Goal: Information Seeking & Learning: Check status

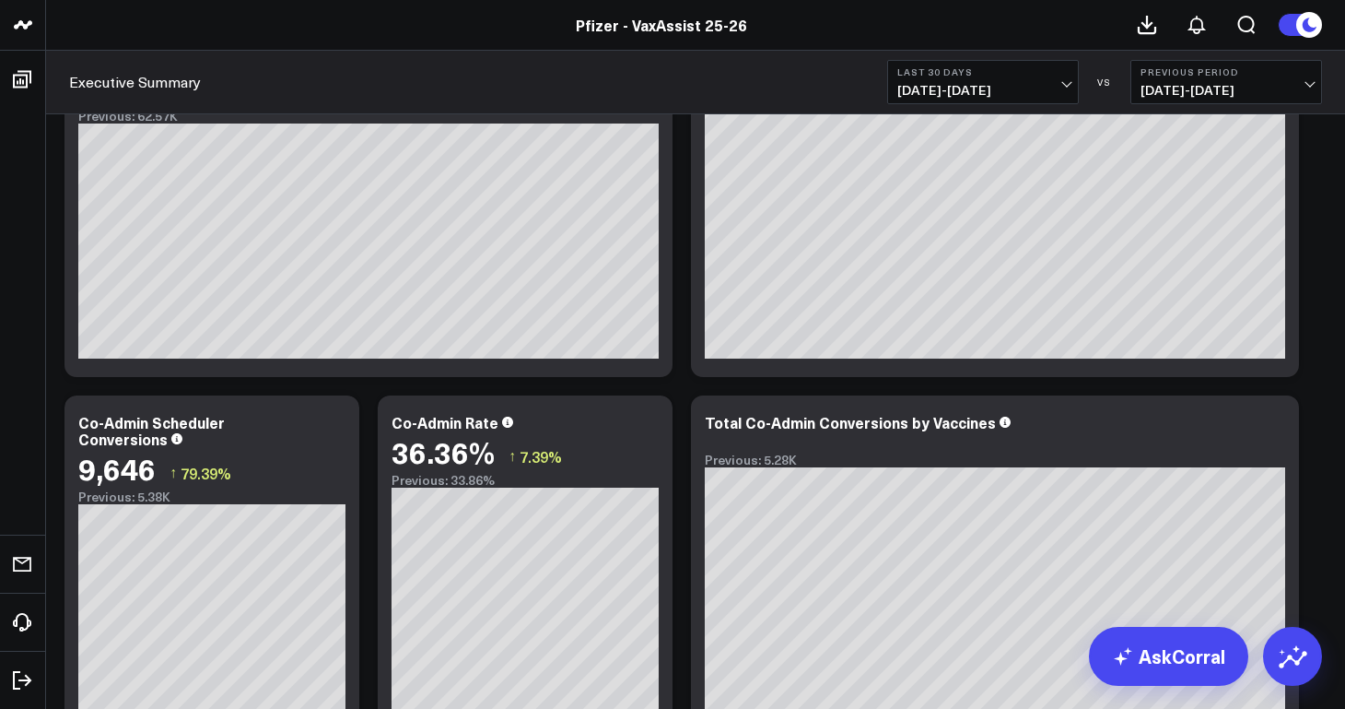
scroll to position [952, 0]
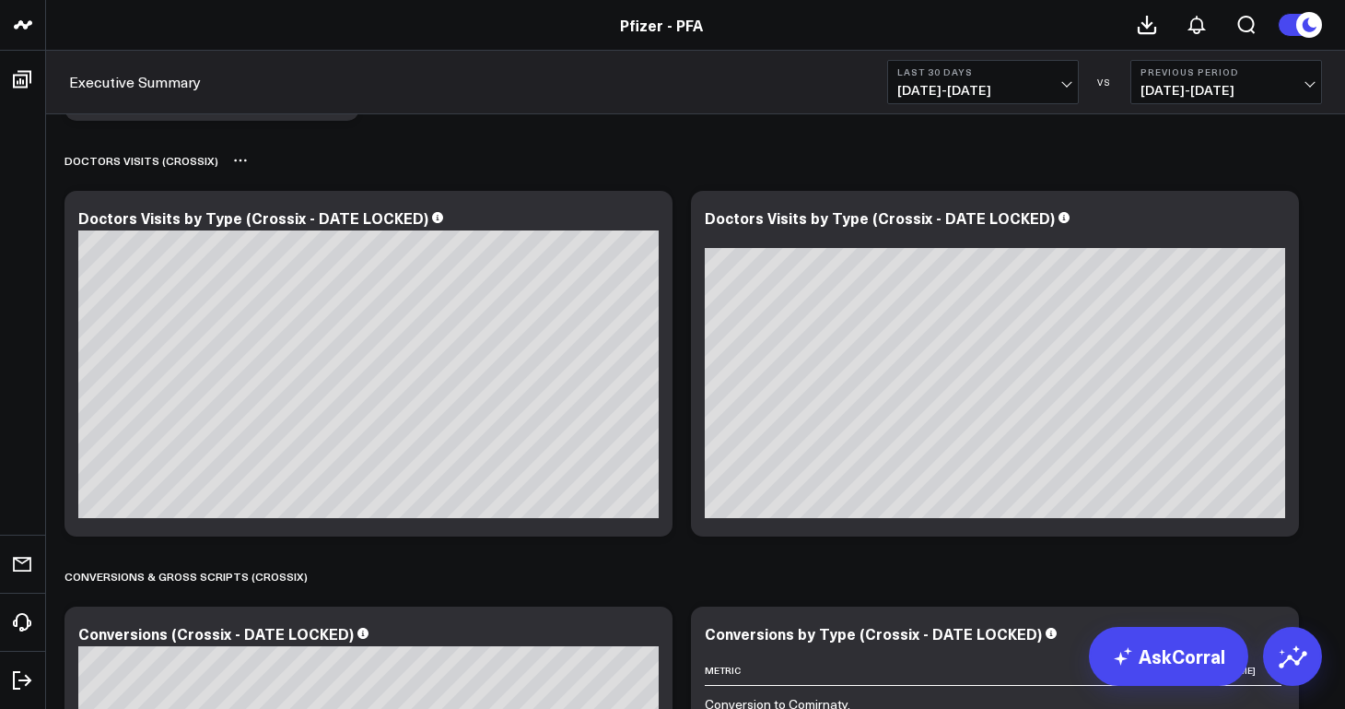
scroll to position [4155, 0]
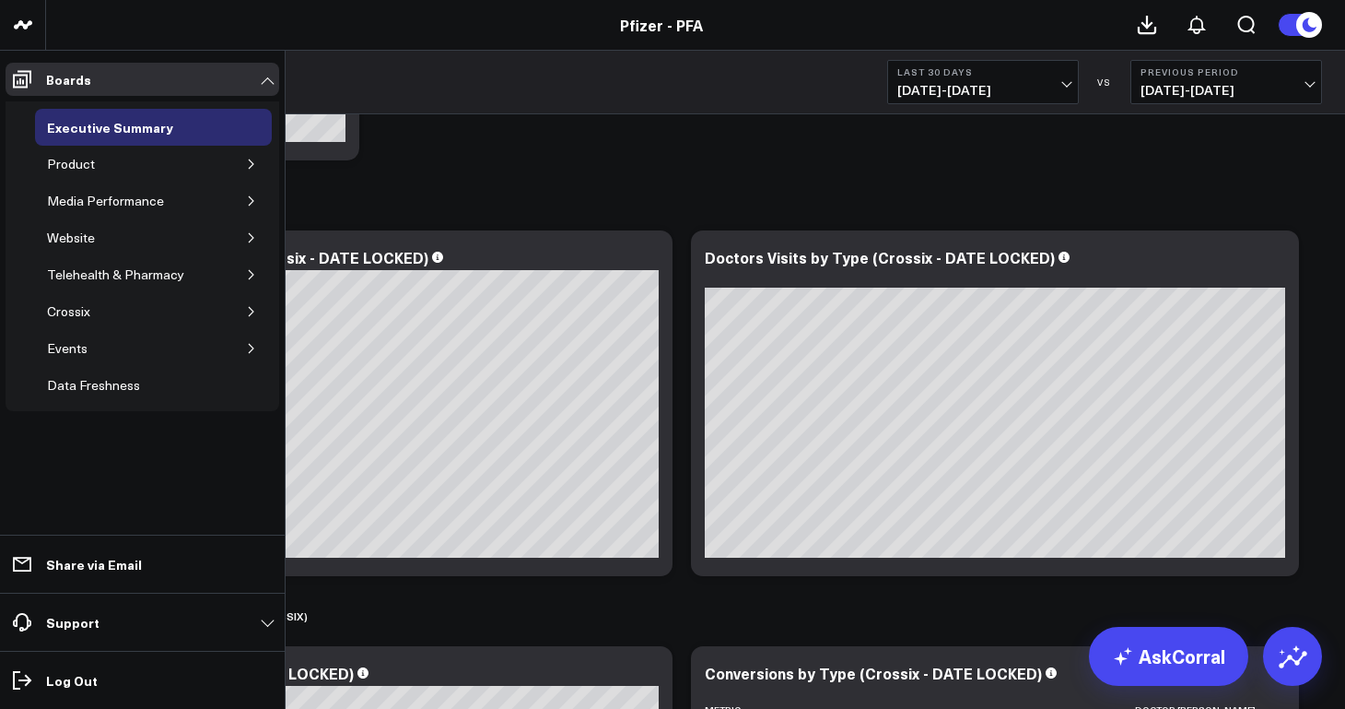
click at [251, 164] on icon "button" at bounding box center [251, 164] width 11 height 11
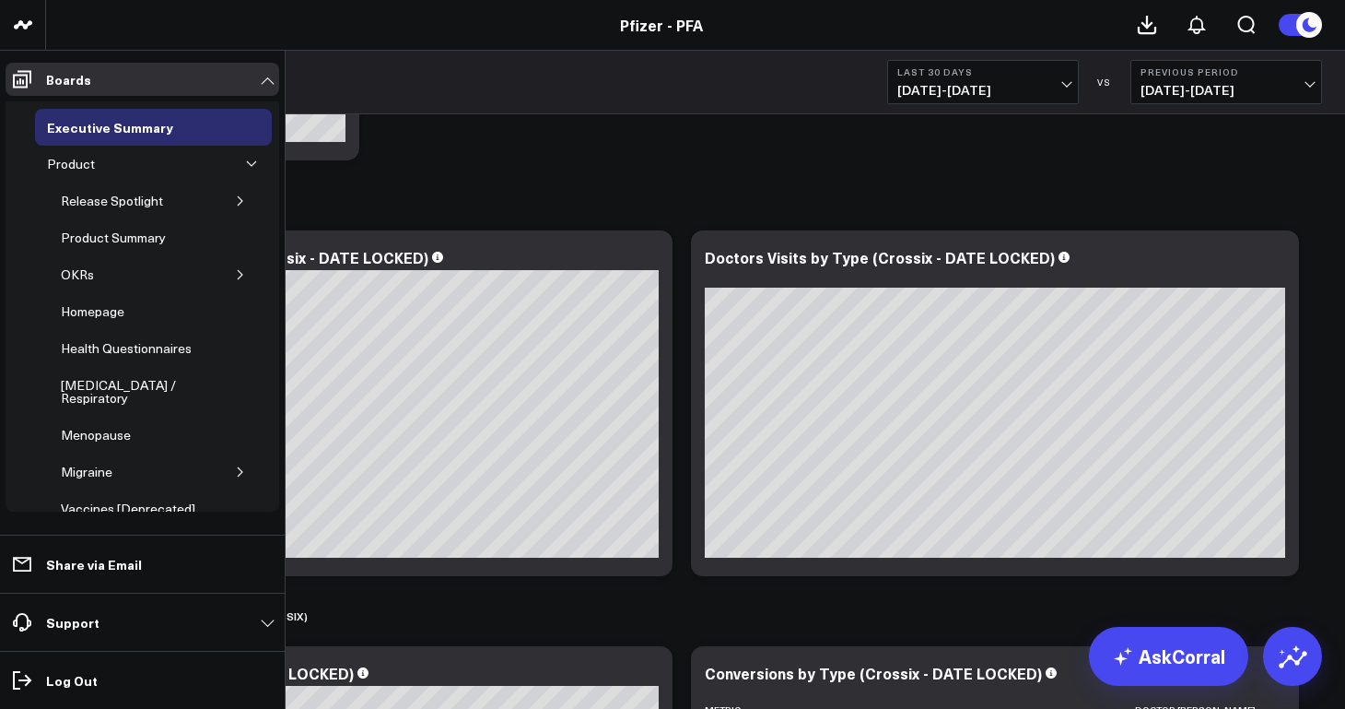
click at [235, 203] on icon "button" at bounding box center [240, 200] width 11 height 11
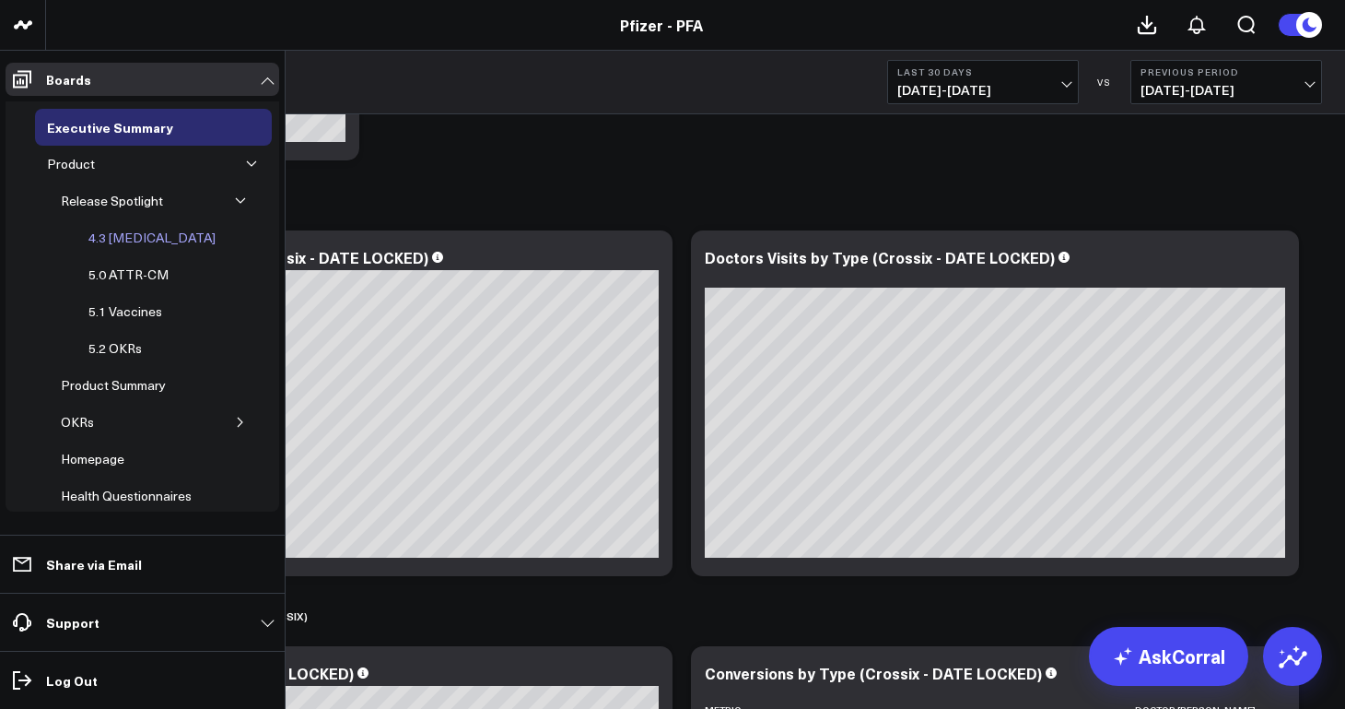
click at [144, 239] on div "4.3 [MEDICAL_DATA]" at bounding box center [152, 238] width 136 height 22
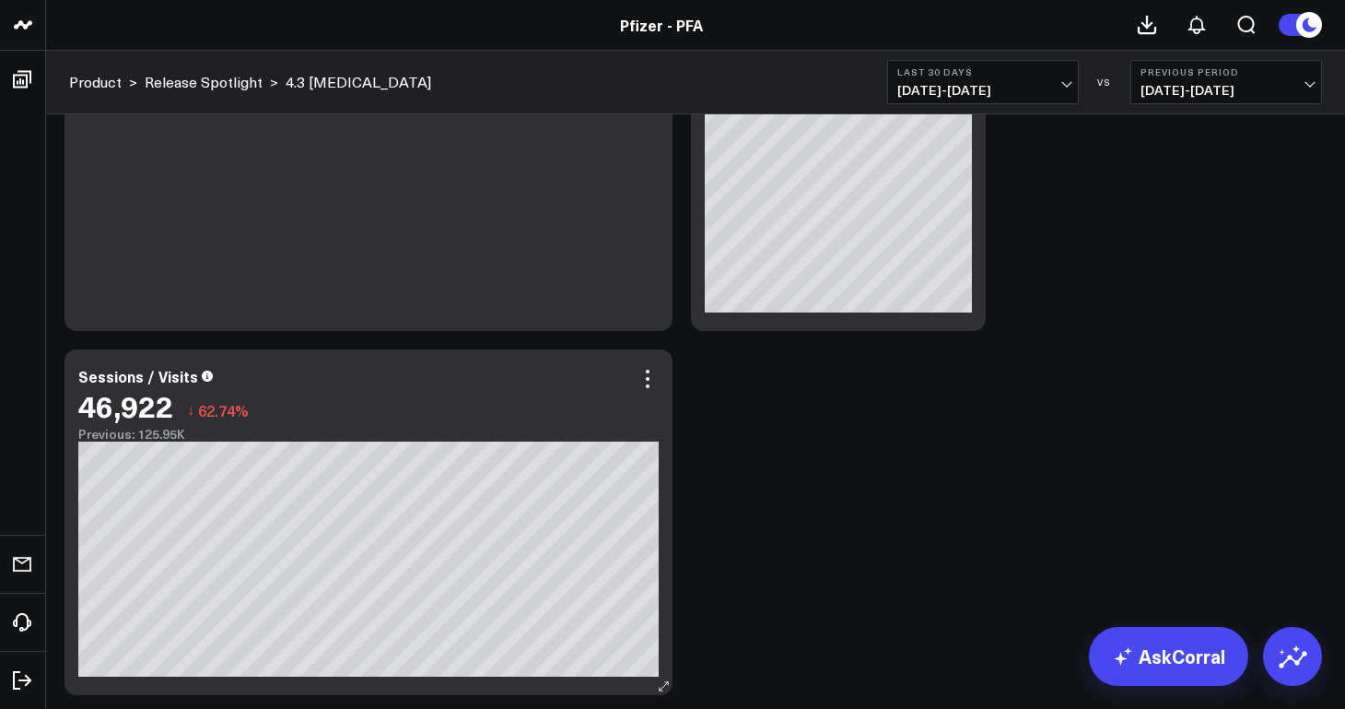
scroll to position [80, 0]
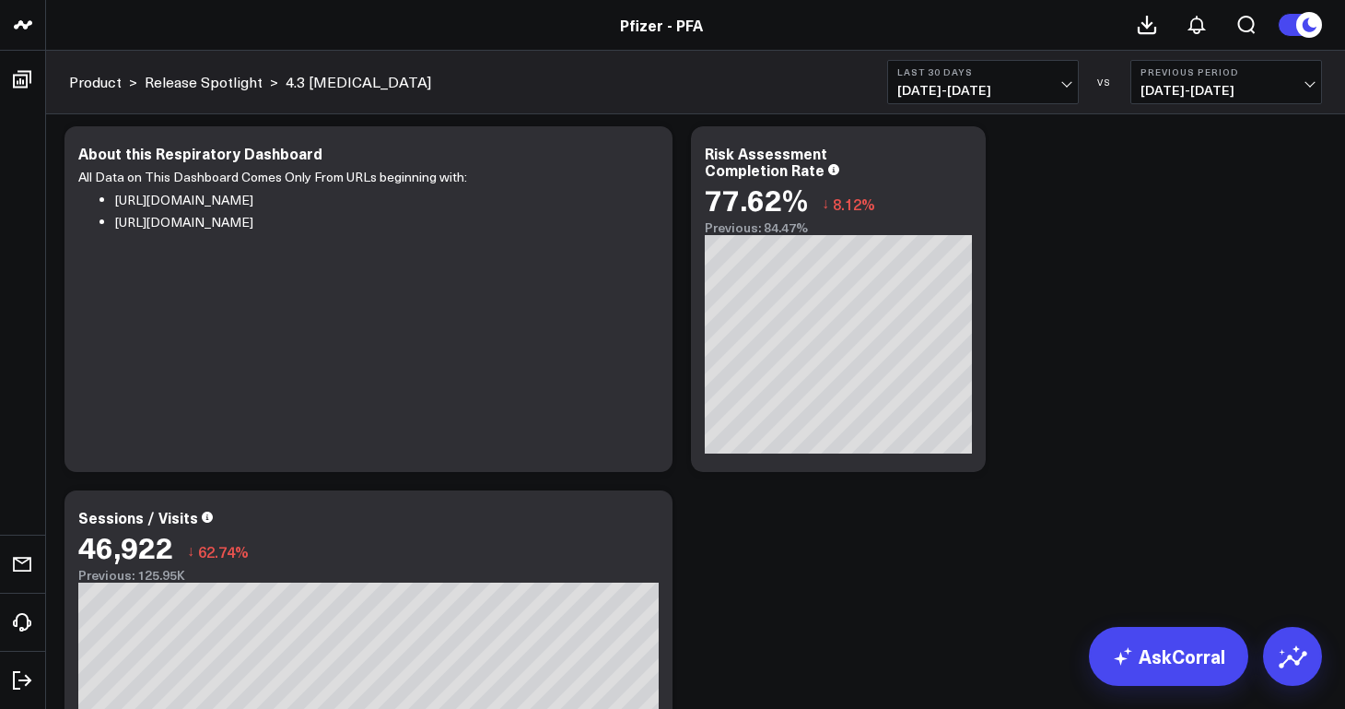
click at [978, 93] on span "[DATE] - [DATE]" at bounding box center [983, 90] width 171 height 15
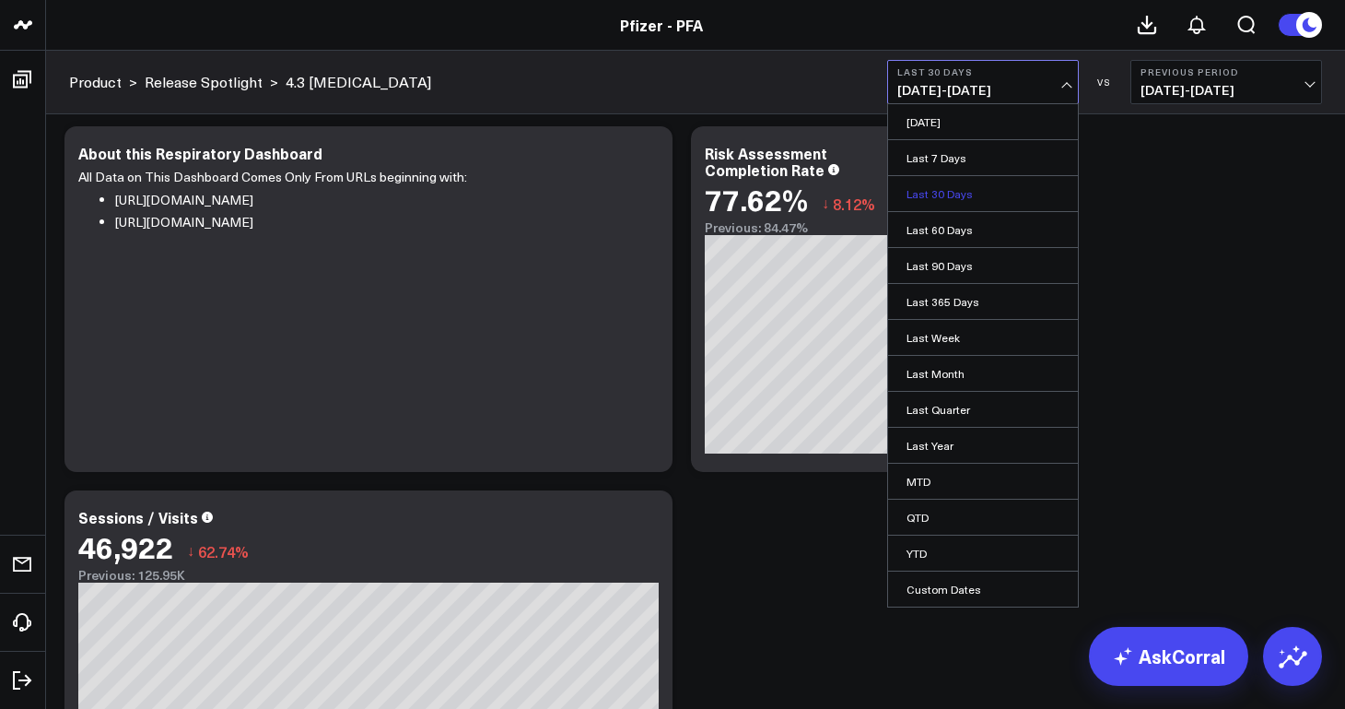
click at [957, 191] on link "Last 30 Days" at bounding box center [983, 193] width 190 height 35
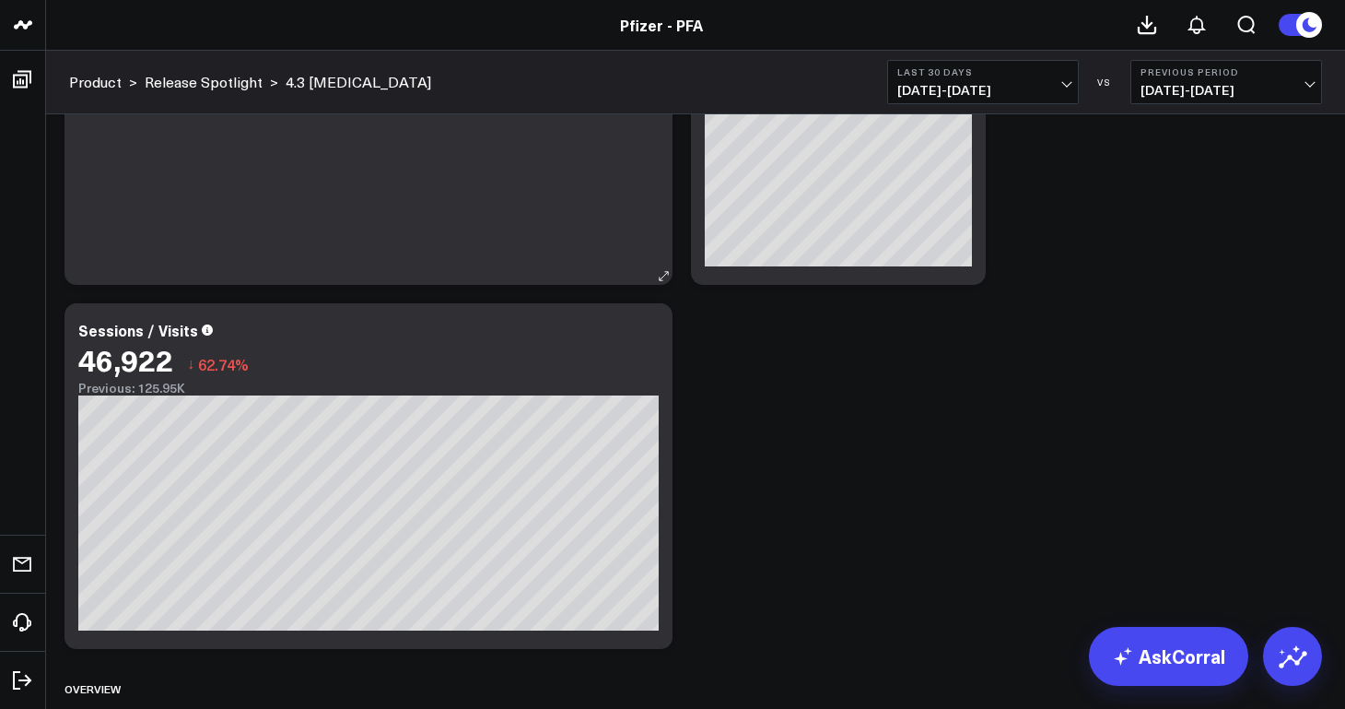
scroll to position [268, 0]
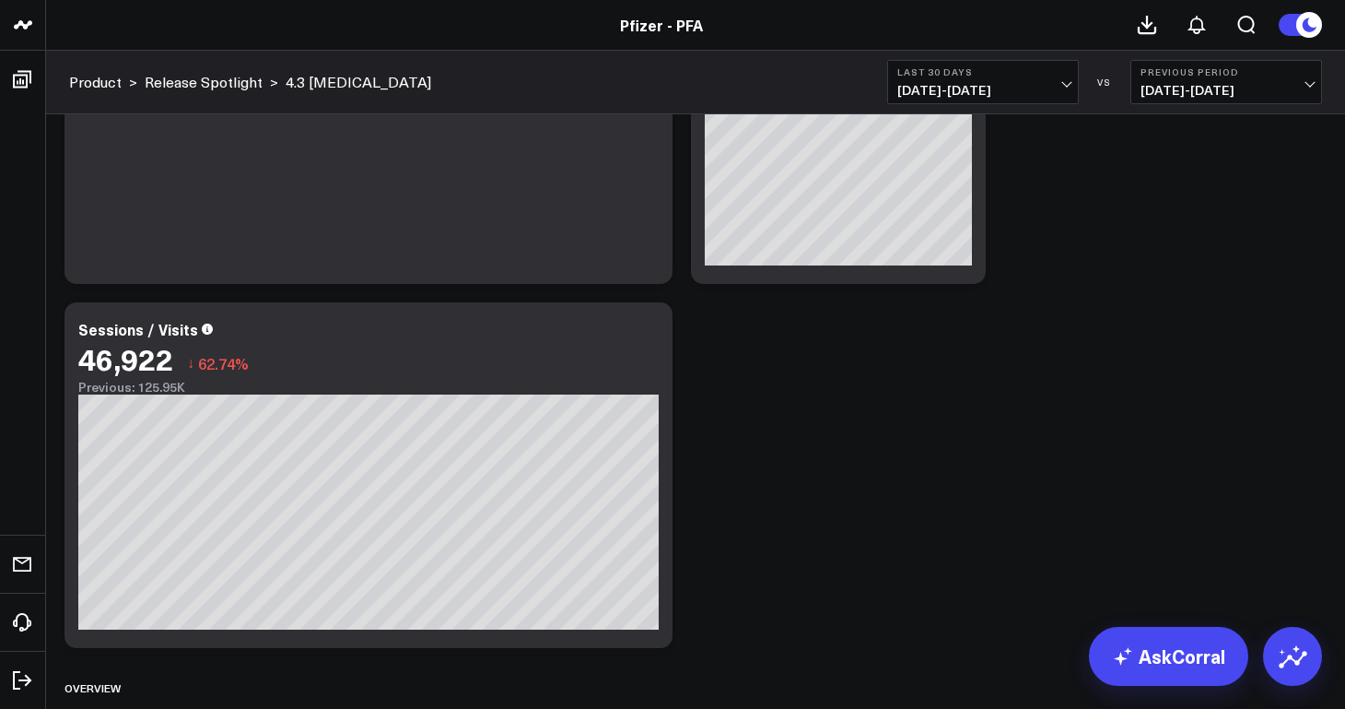
click at [1056, 86] on span "[DATE] - [DATE]" at bounding box center [983, 90] width 171 height 15
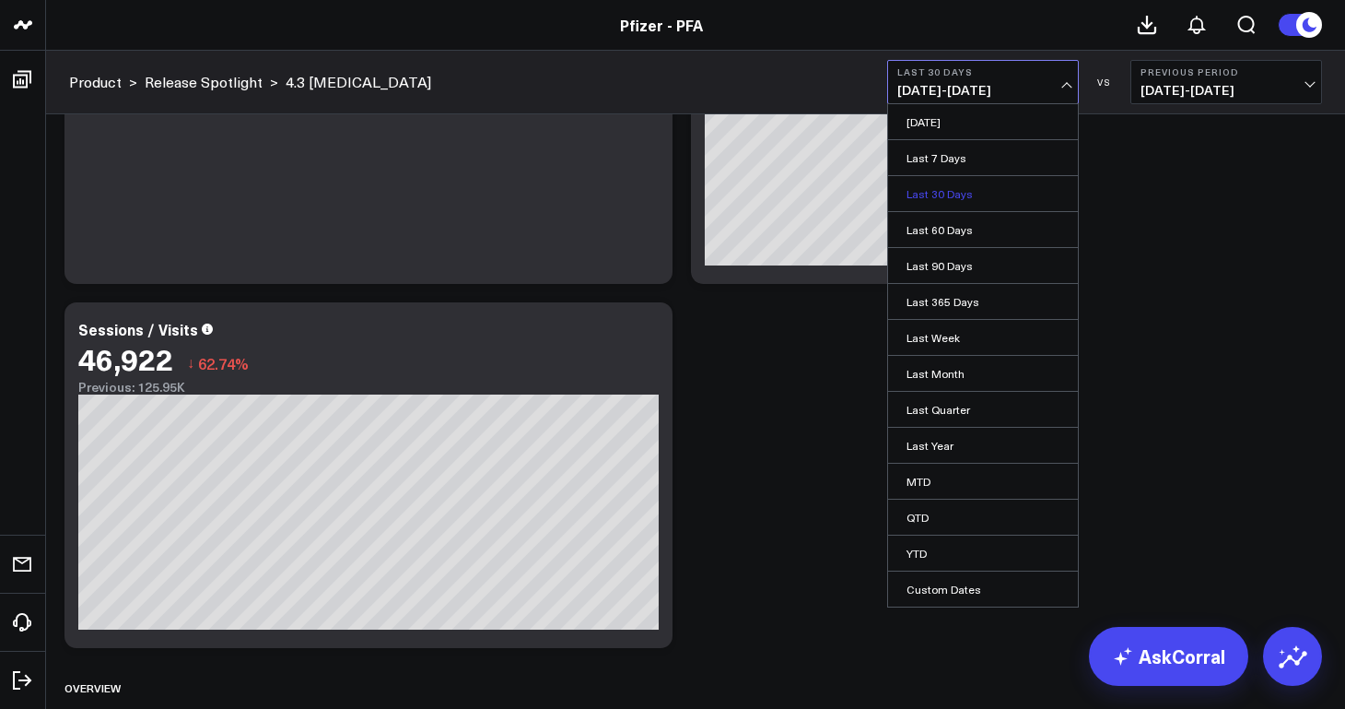
click at [986, 194] on link "Last 30 Days" at bounding box center [983, 193] width 190 height 35
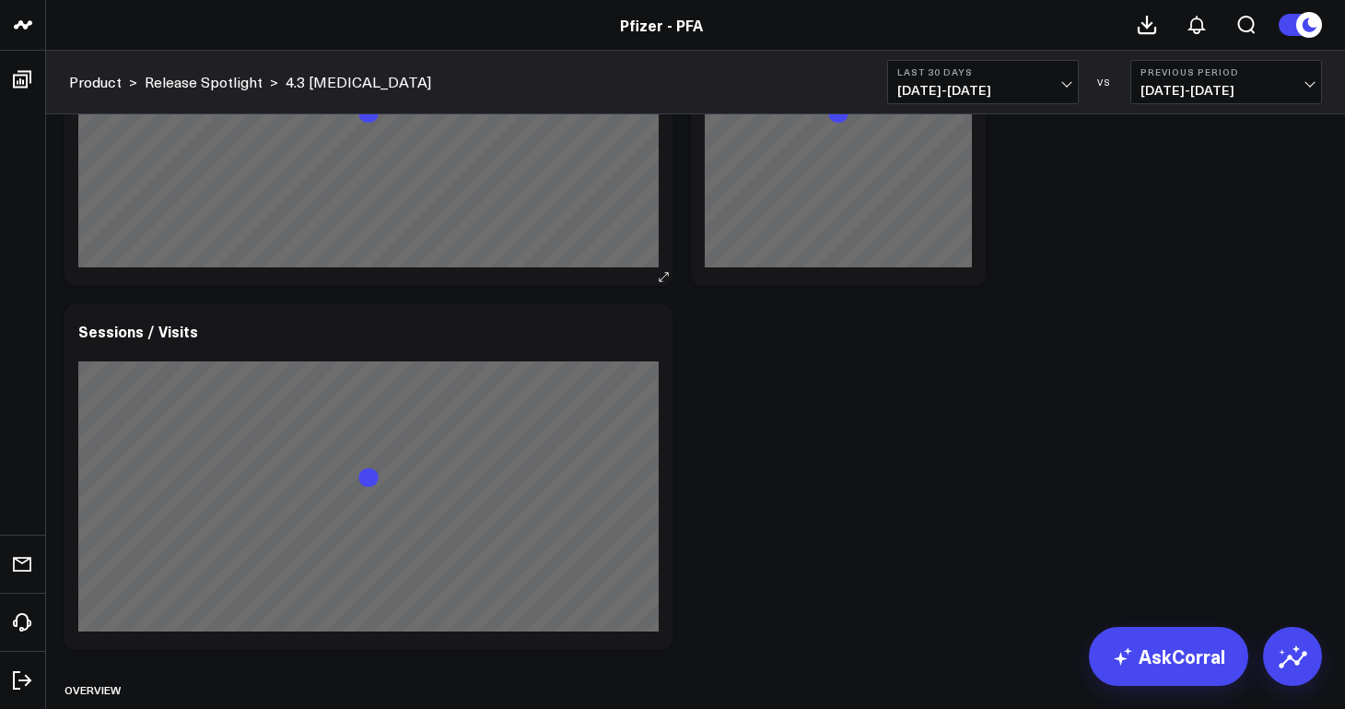
scroll to position [268, 0]
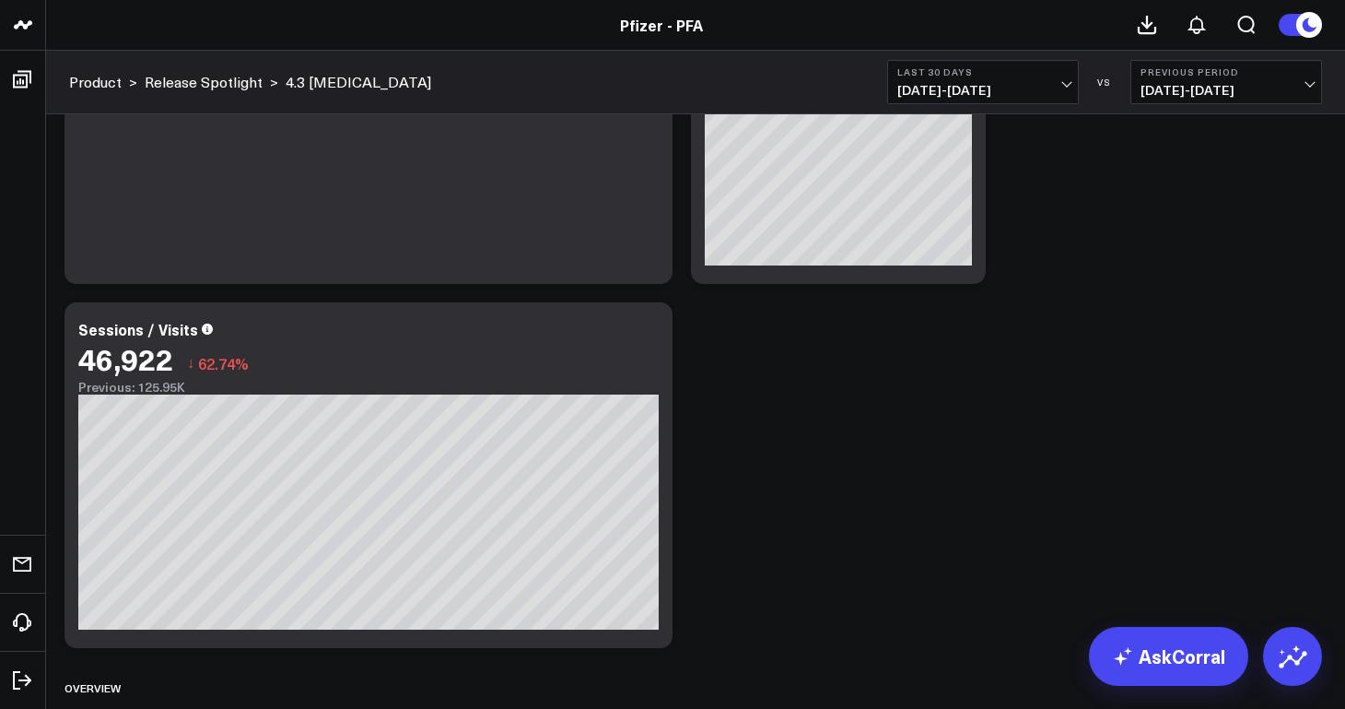
click at [1035, 83] on span "[DATE] - [DATE]" at bounding box center [983, 90] width 171 height 15
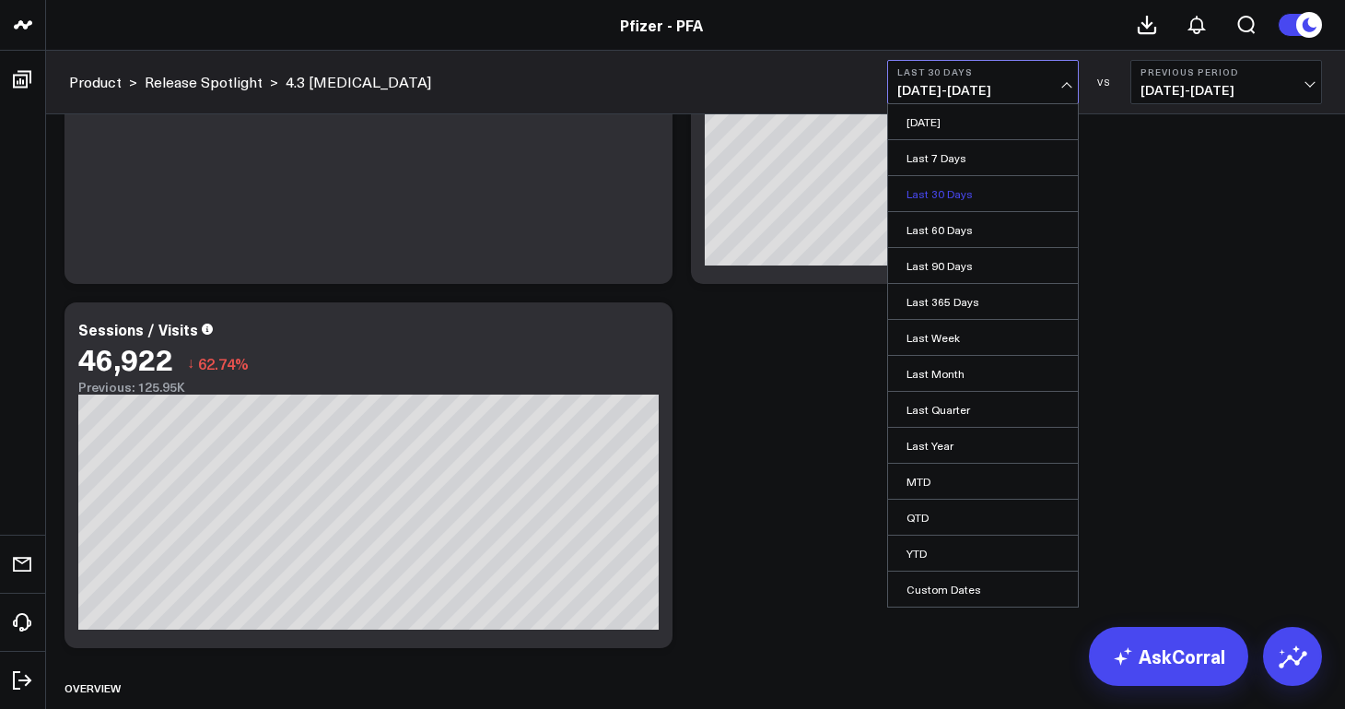
click at [952, 194] on link "Last 30 Days" at bounding box center [983, 193] width 190 height 35
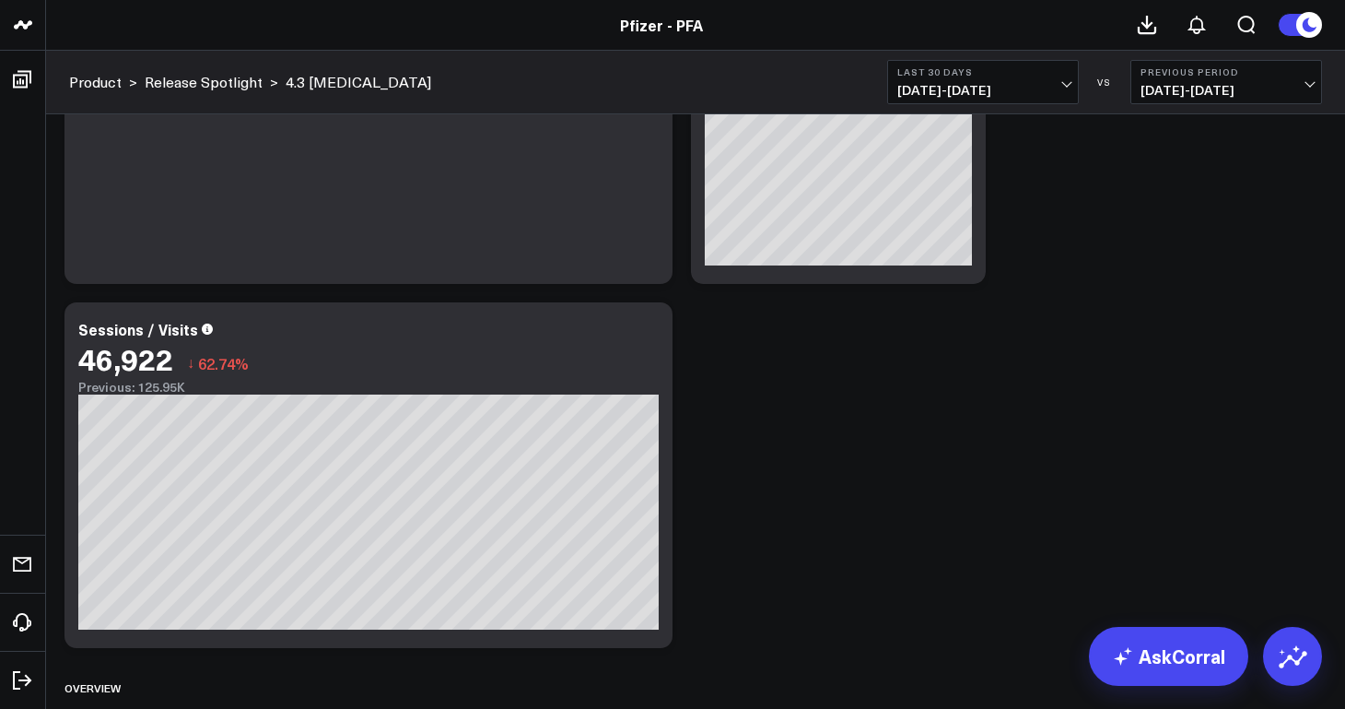
click at [992, 92] on span "[DATE] - [DATE]" at bounding box center [983, 90] width 171 height 15
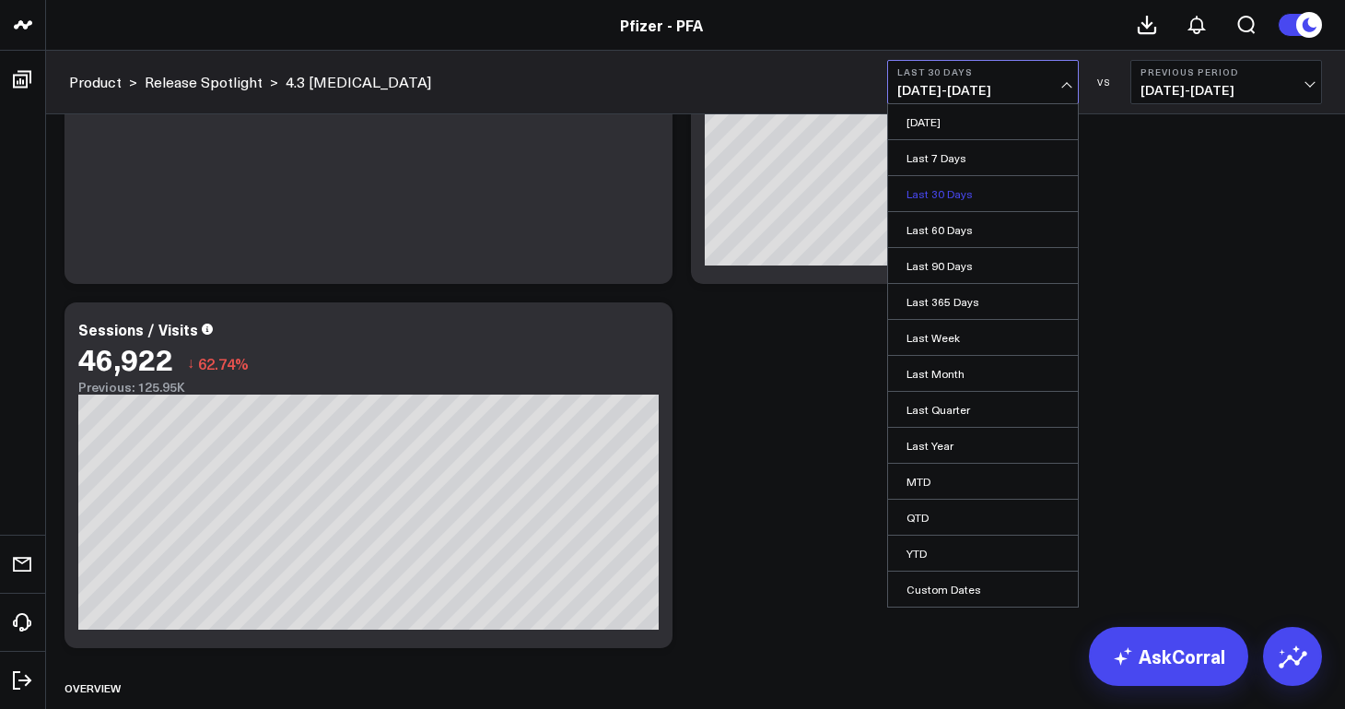
click at [961, 195] on link "Last 30 Days" at bounding box center [983, 193] width 190 height 35
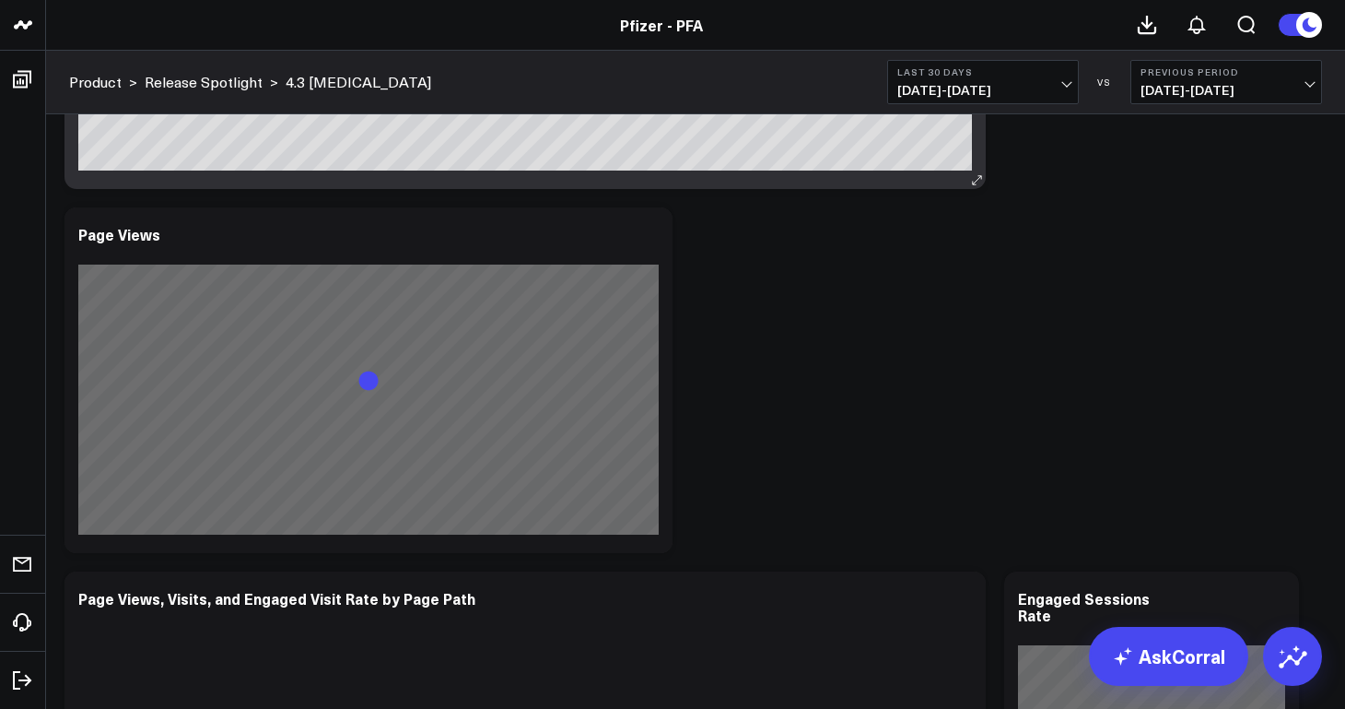
scroll to position [1169, 0]
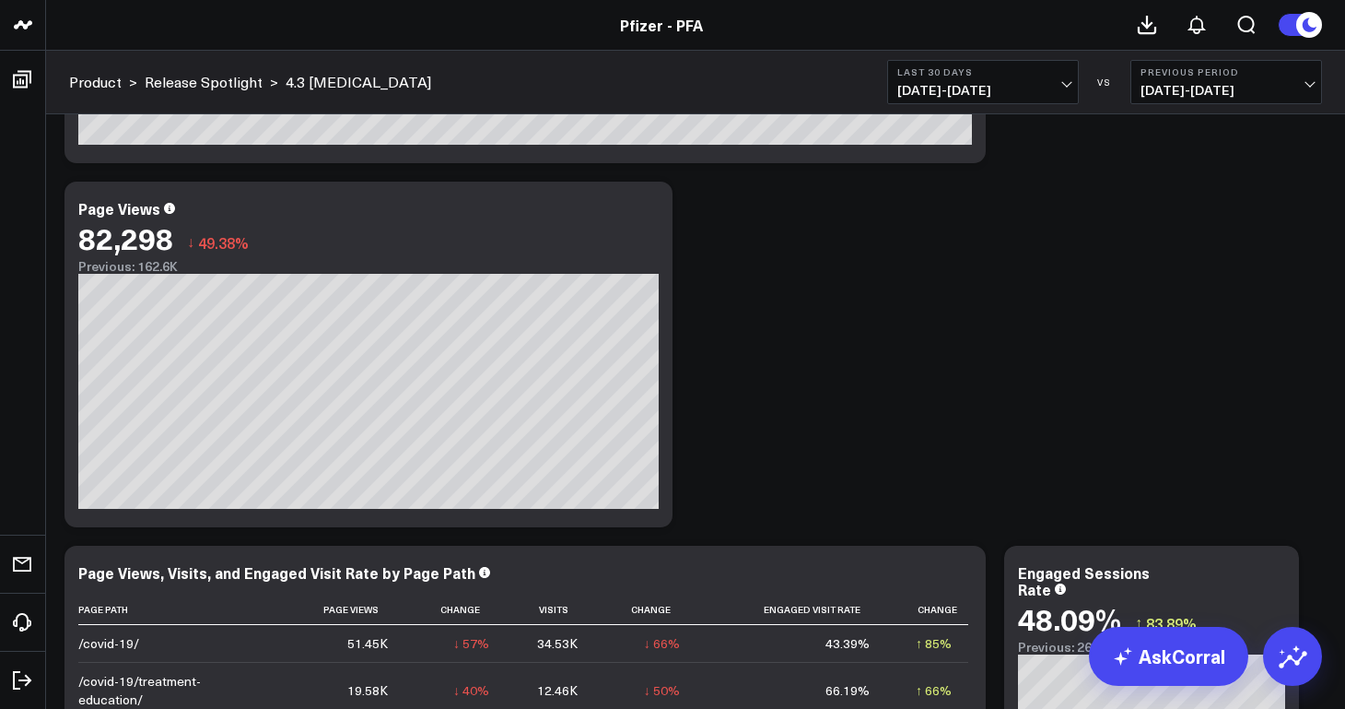
click at [986, 95] on span "[DATE] - [DATE]" at bounding box center [983, 90] width 171 height 15
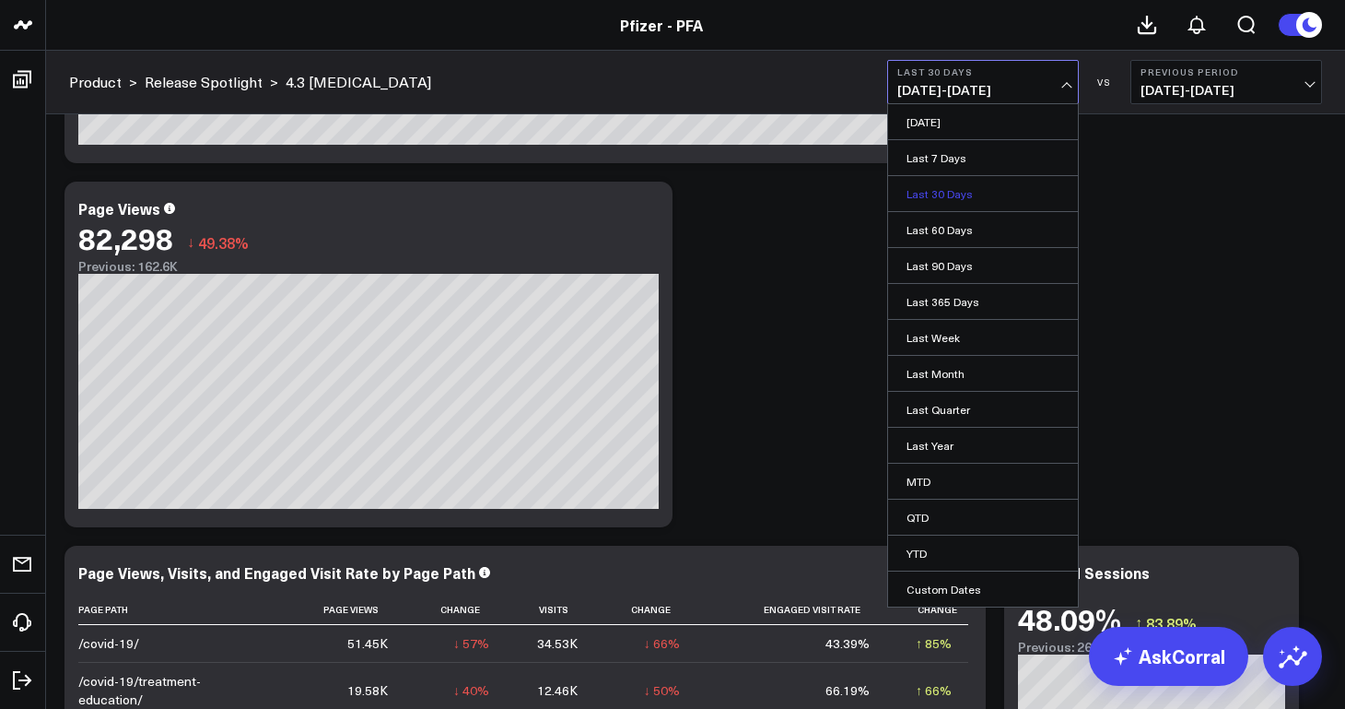
click at [955, 194] on link "Last 30 Days" at bounding box center [983, 193] width 190 height 35
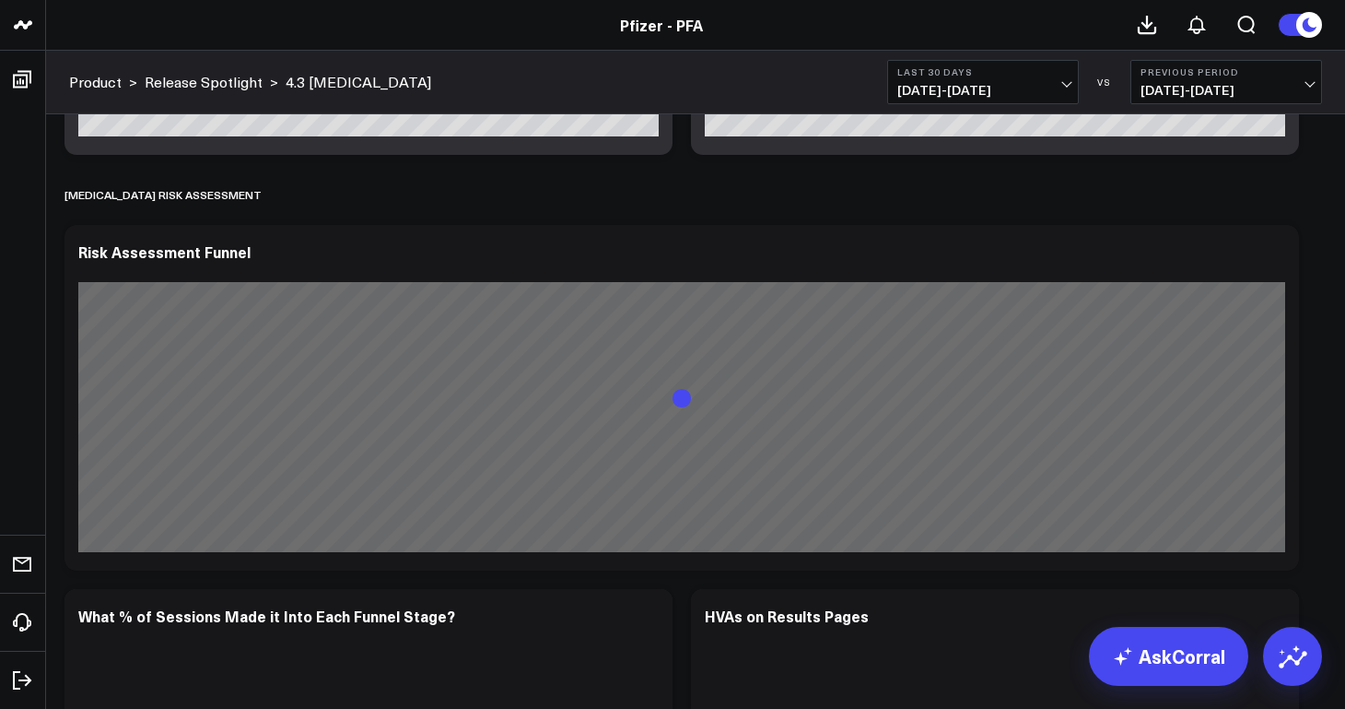
scroll to position [7482, 0]
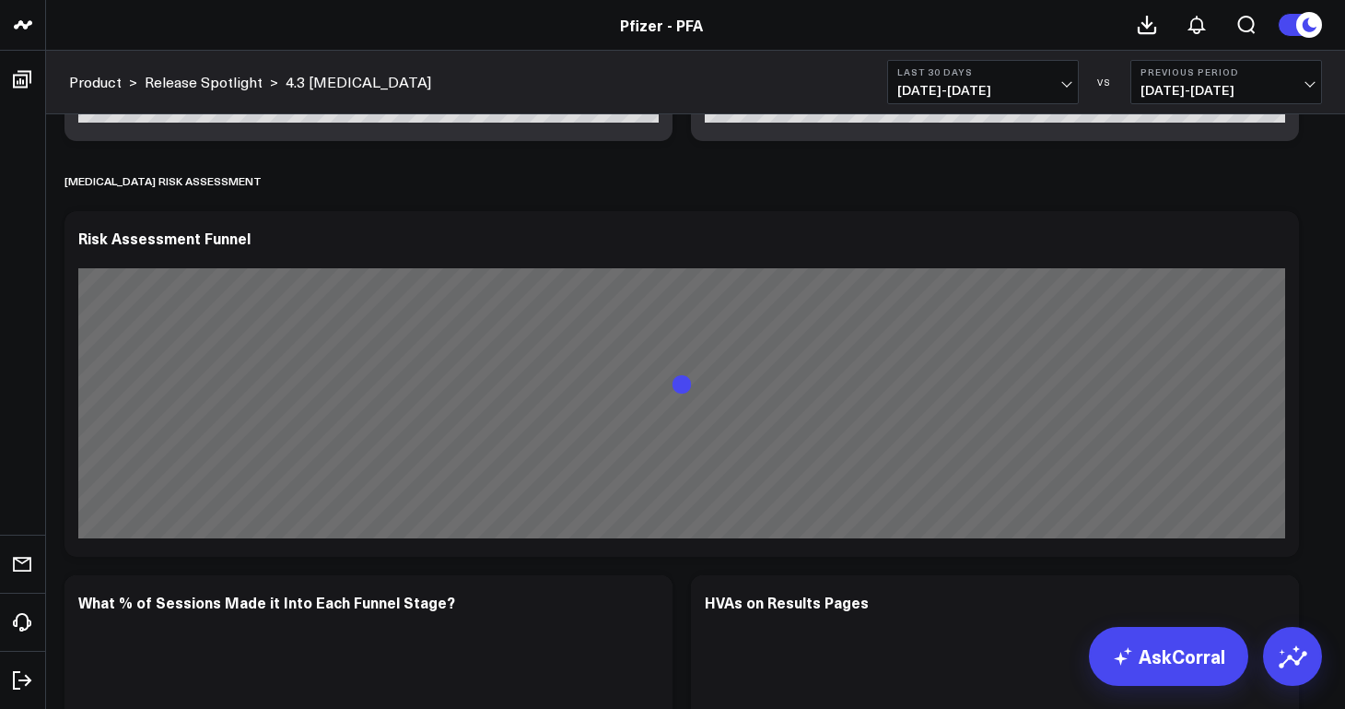
click at [999, 75] on b "Last 30 Days" at bounding box center [983, 71] width 171 height 11
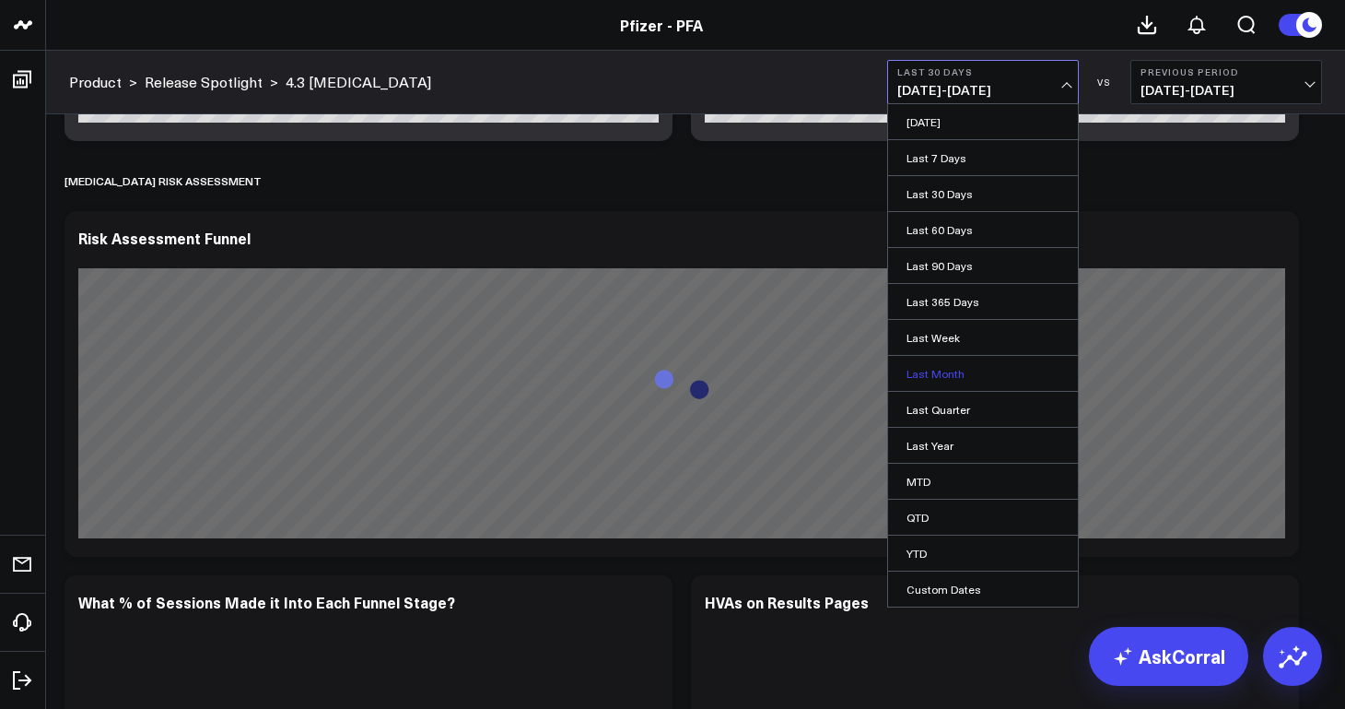
click at [962, 364] on link "Last Month" at bounding box center [983, 373] width 190 height 35
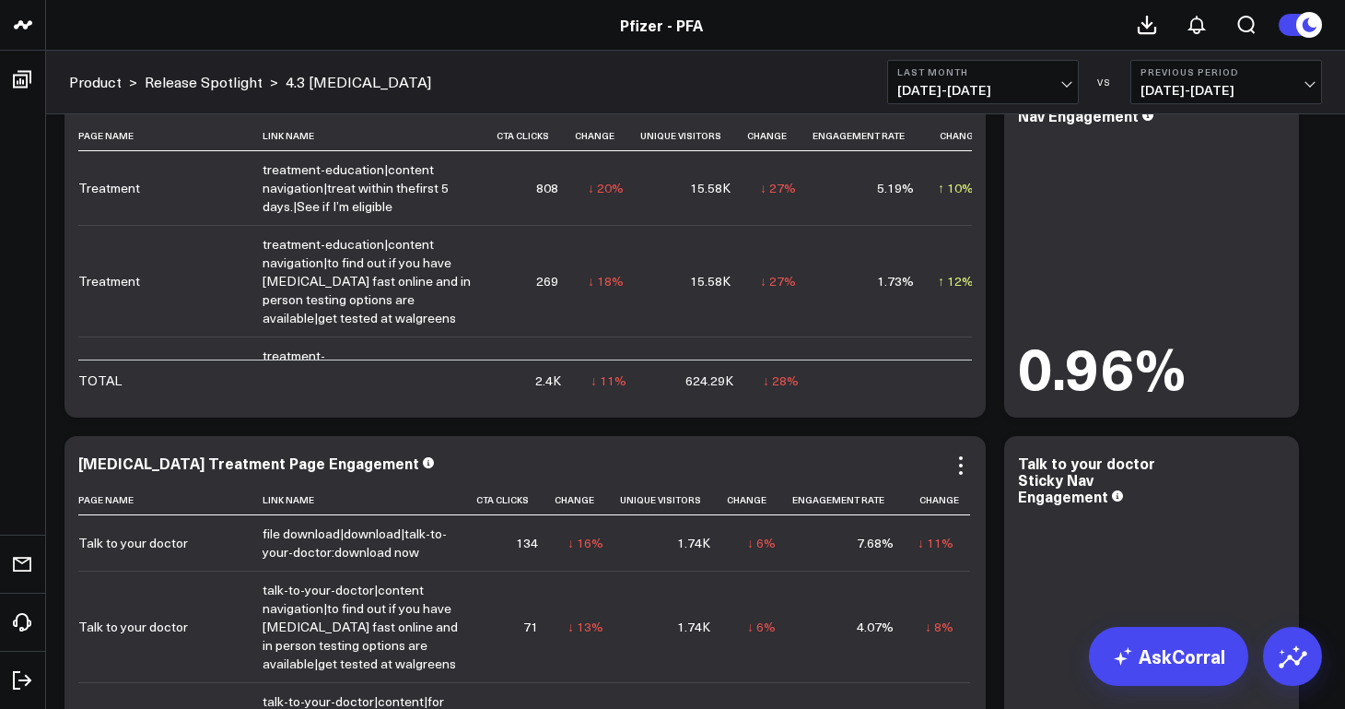
scroll to position [9467, 0]
